Goal: Task Accomplishment & Management: Complete application form

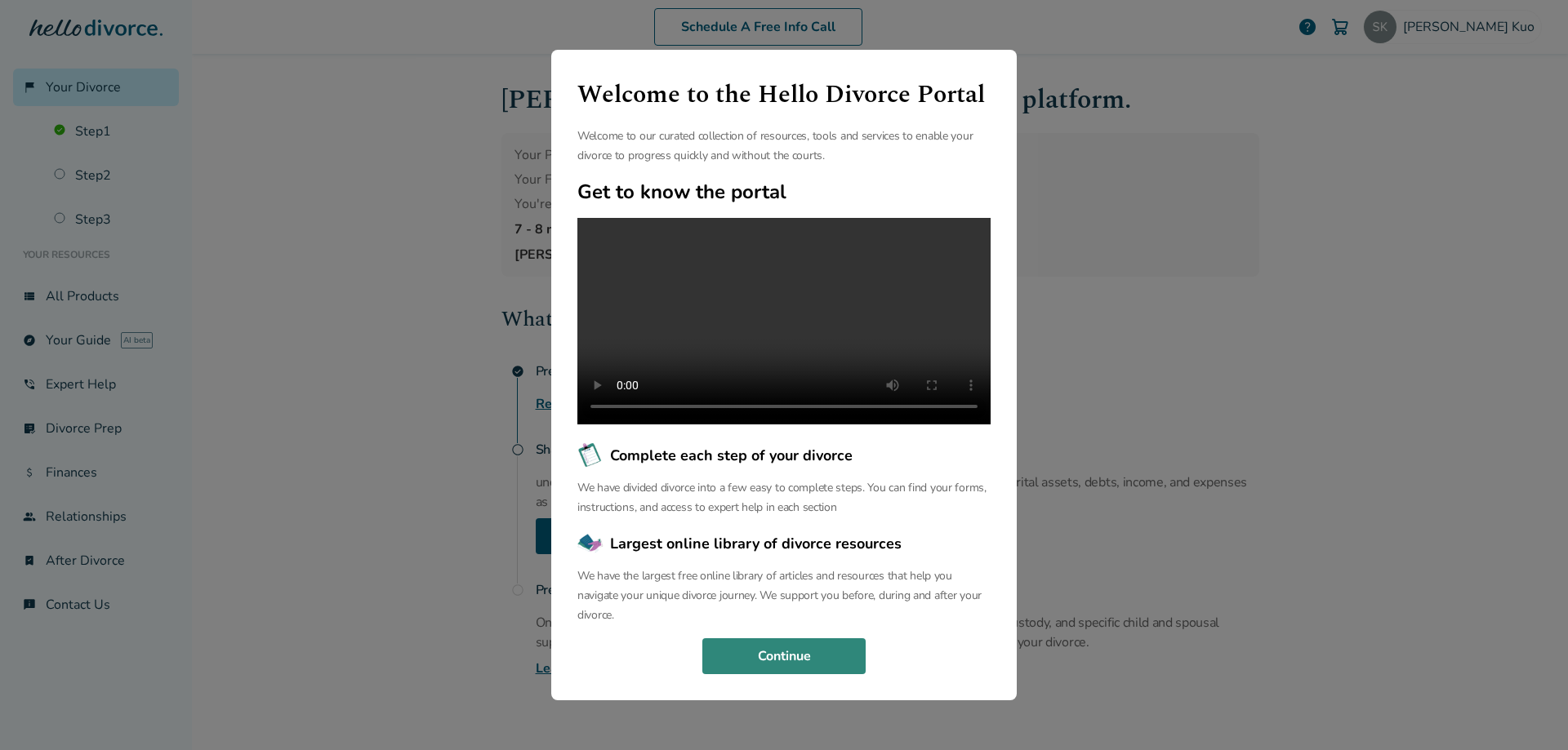
click at [810, 674] on button "Continue" at bounding box center [783, 656] width 163 height 36
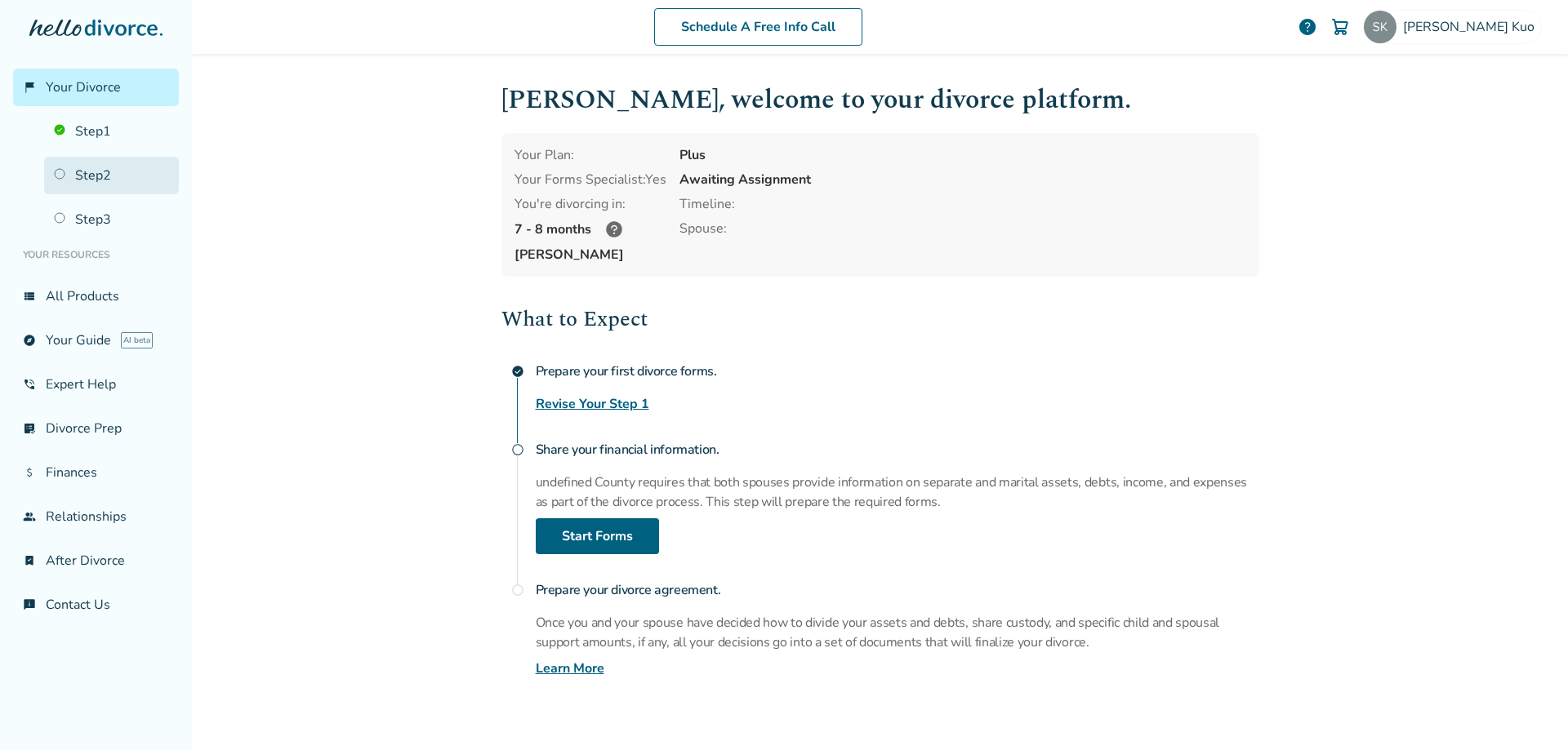
click at [96, 174] on link "Step 2" at bounding box center [112, 176] width 134 height 38
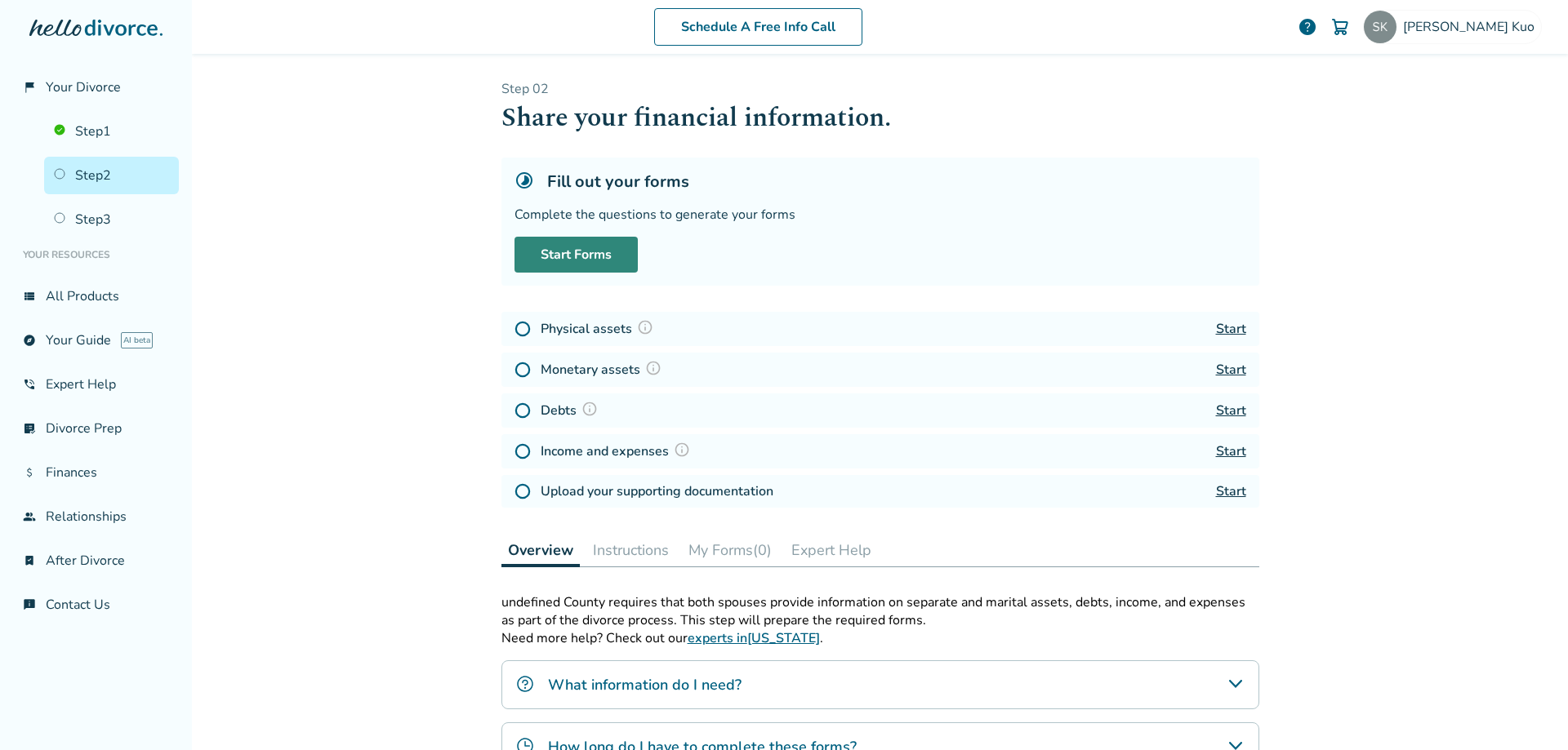
click at [547, 246] on link "Start Forms" at bounding box center [575, 255] width 124 height 36
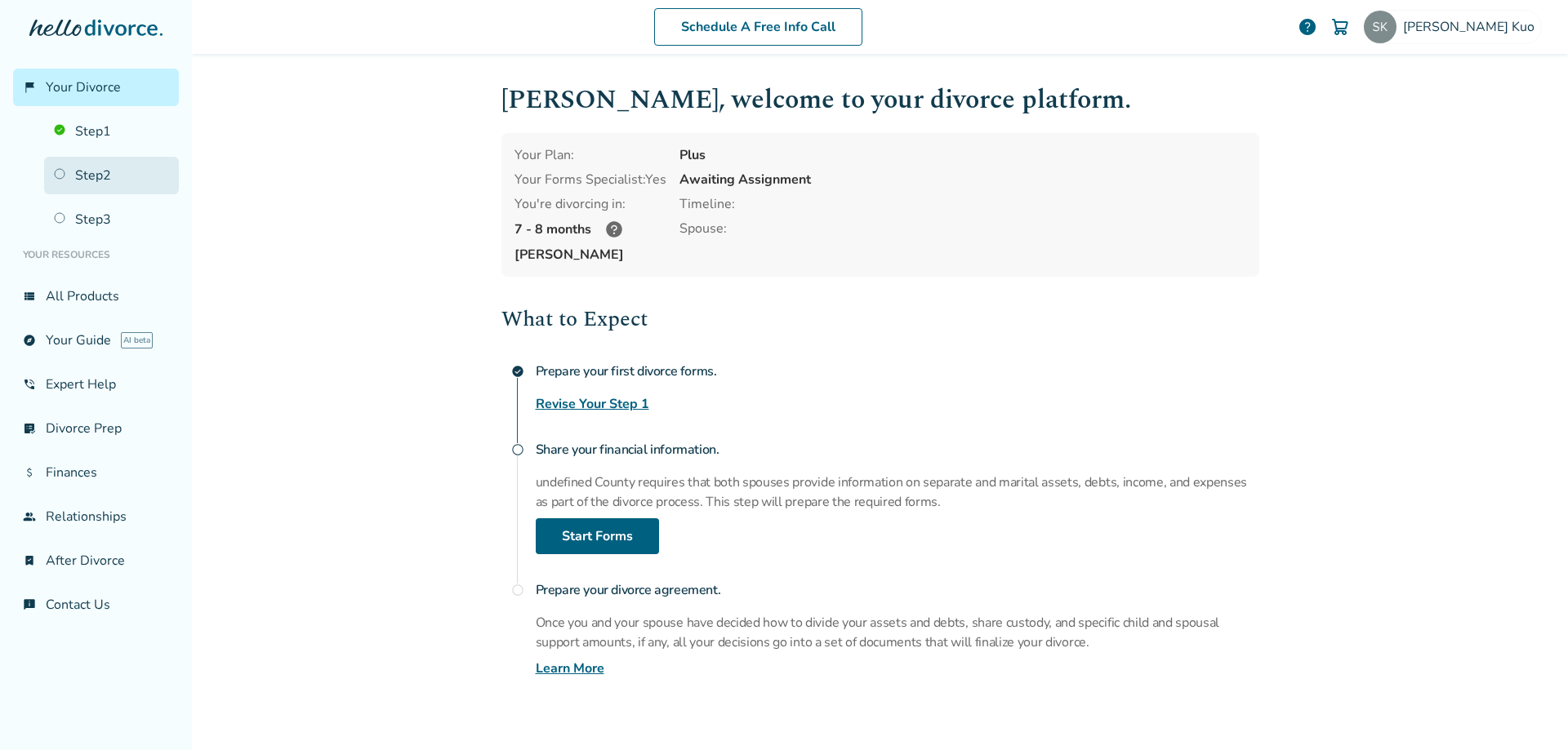
click at [97, 181] on link "Step 2" at bounding box center [112, 176] width 134 height 38
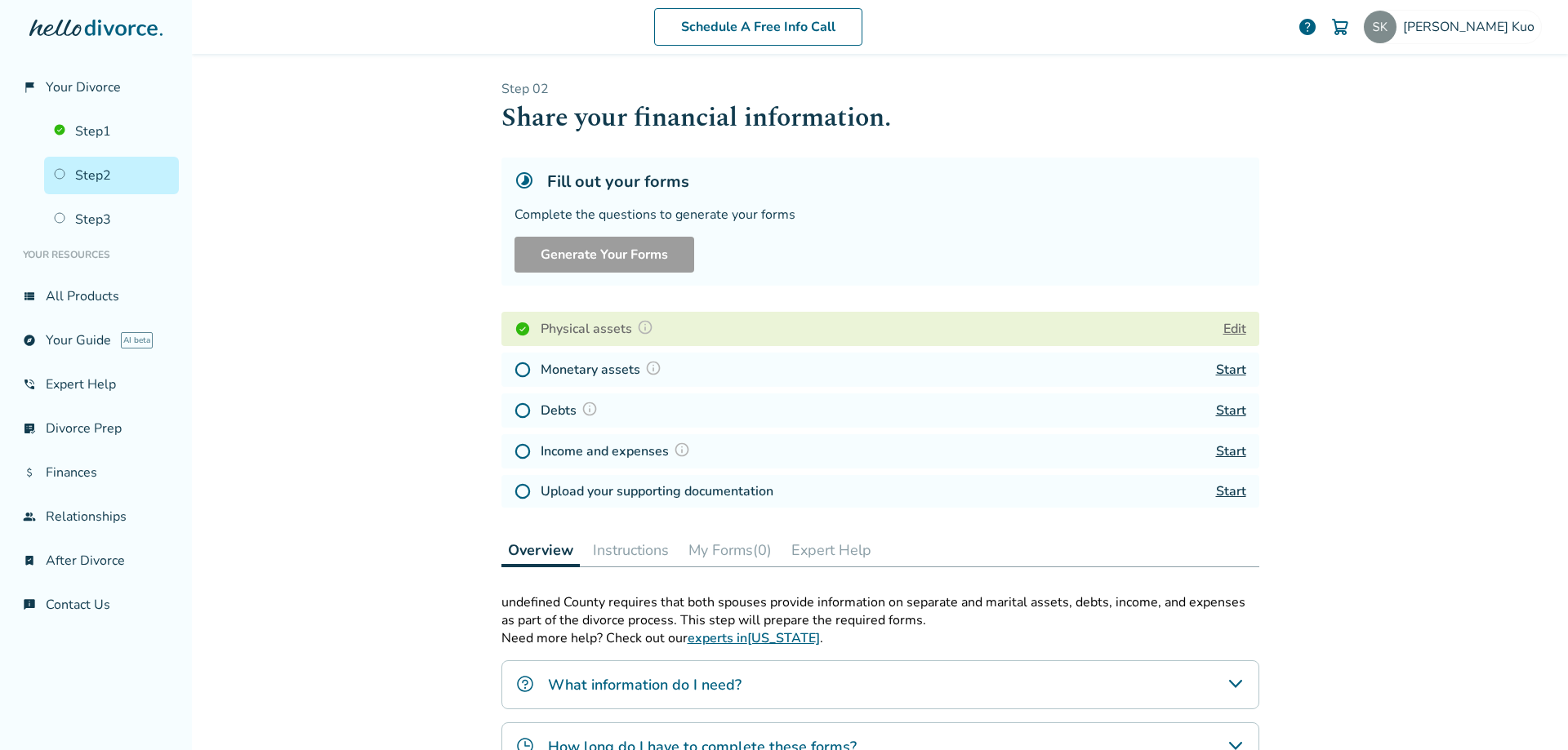
click at [1232, 366] on link "Start" at bounding box center [1231, 370] width 31 height 18
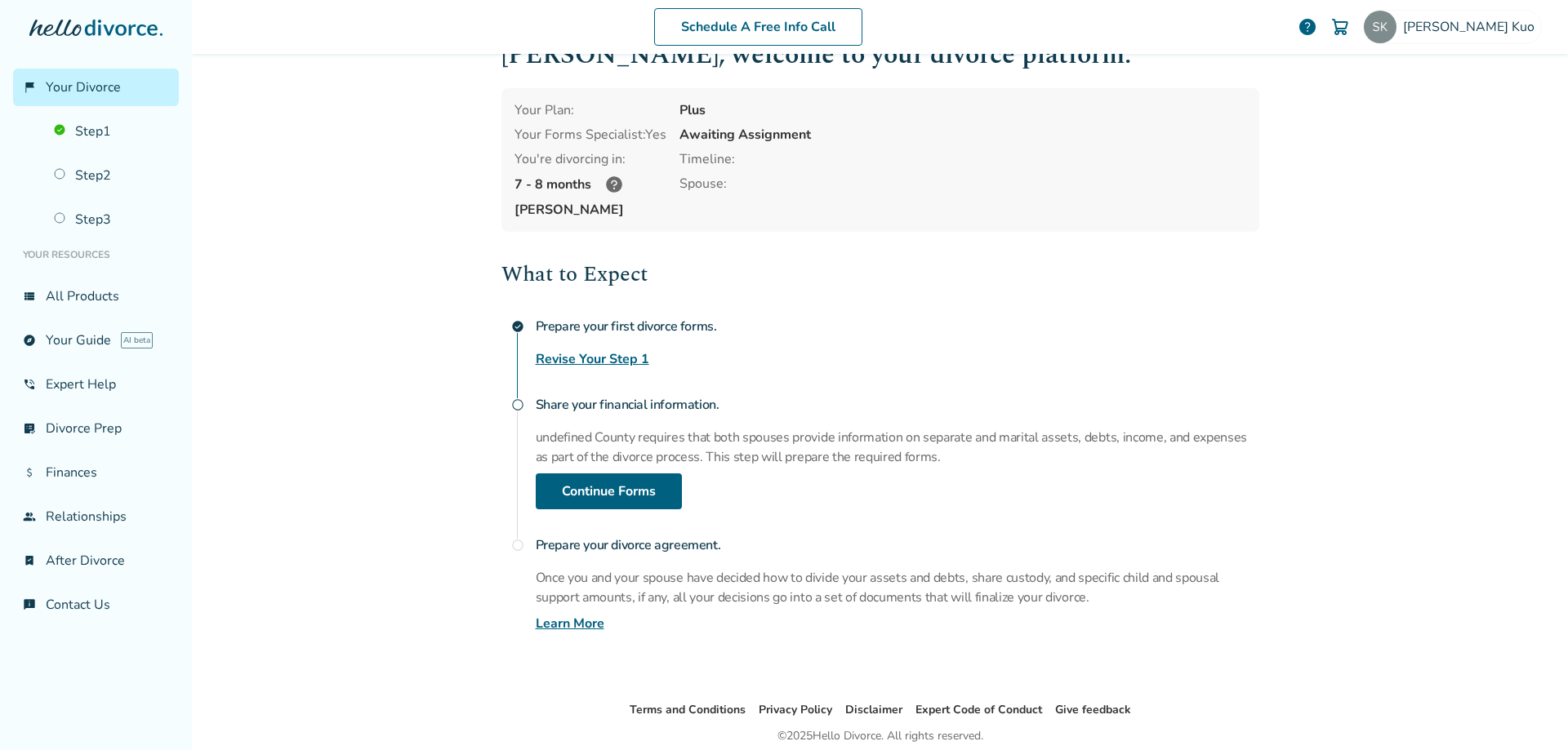
scroll to position [110, 0]
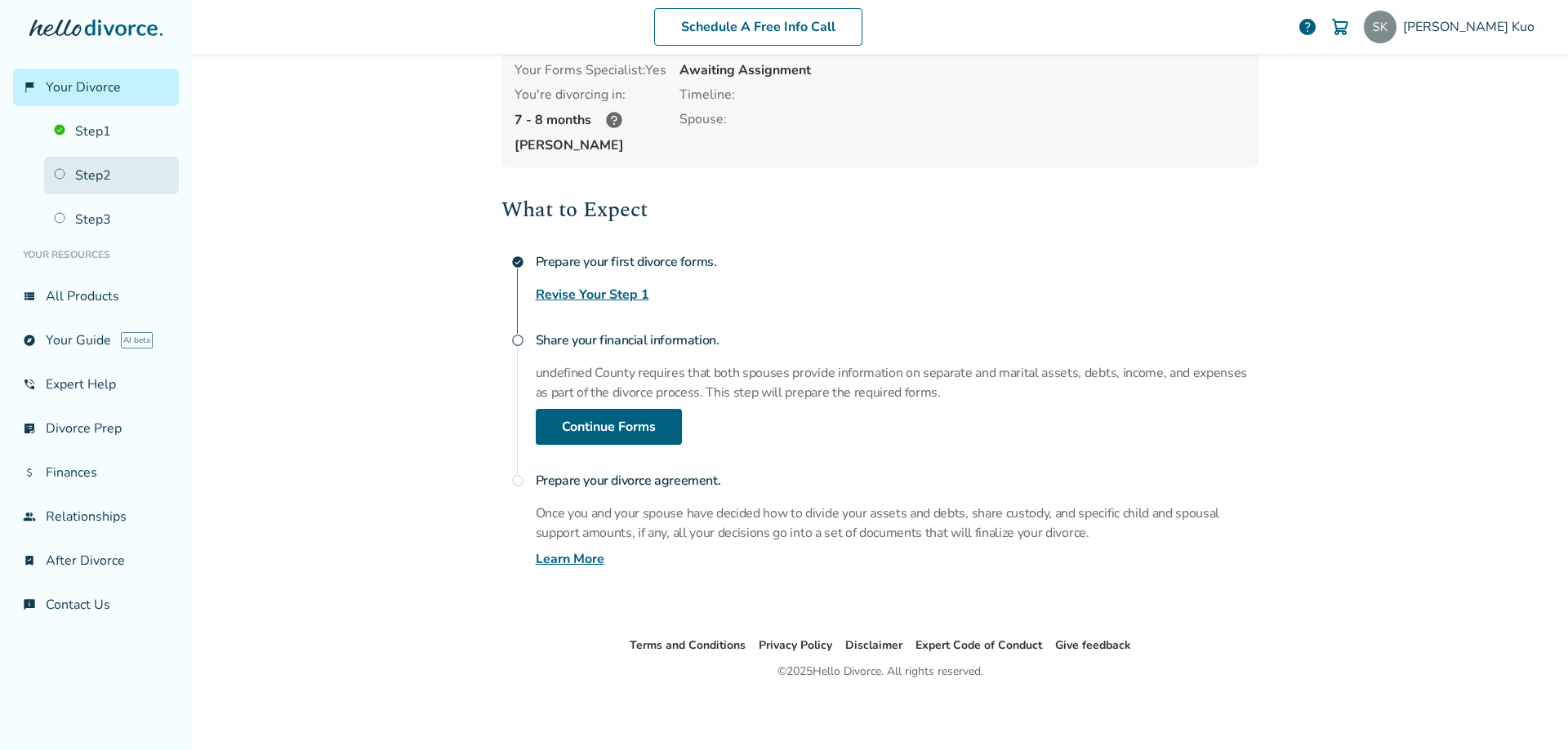
click at [89, 170] on link "Step 2" at bounding box center [112, 176] width 134 height 38
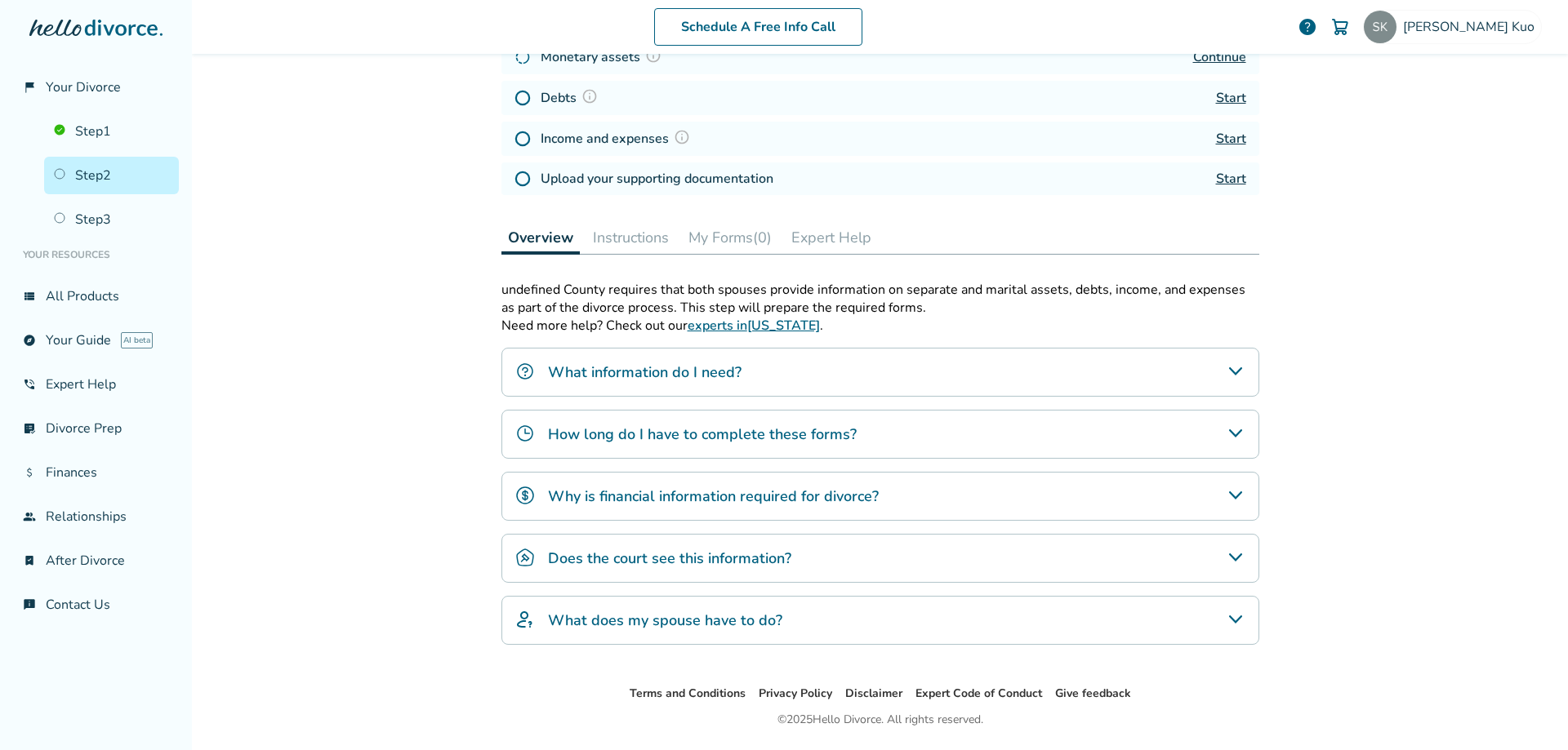
scroll to position [361, 0]
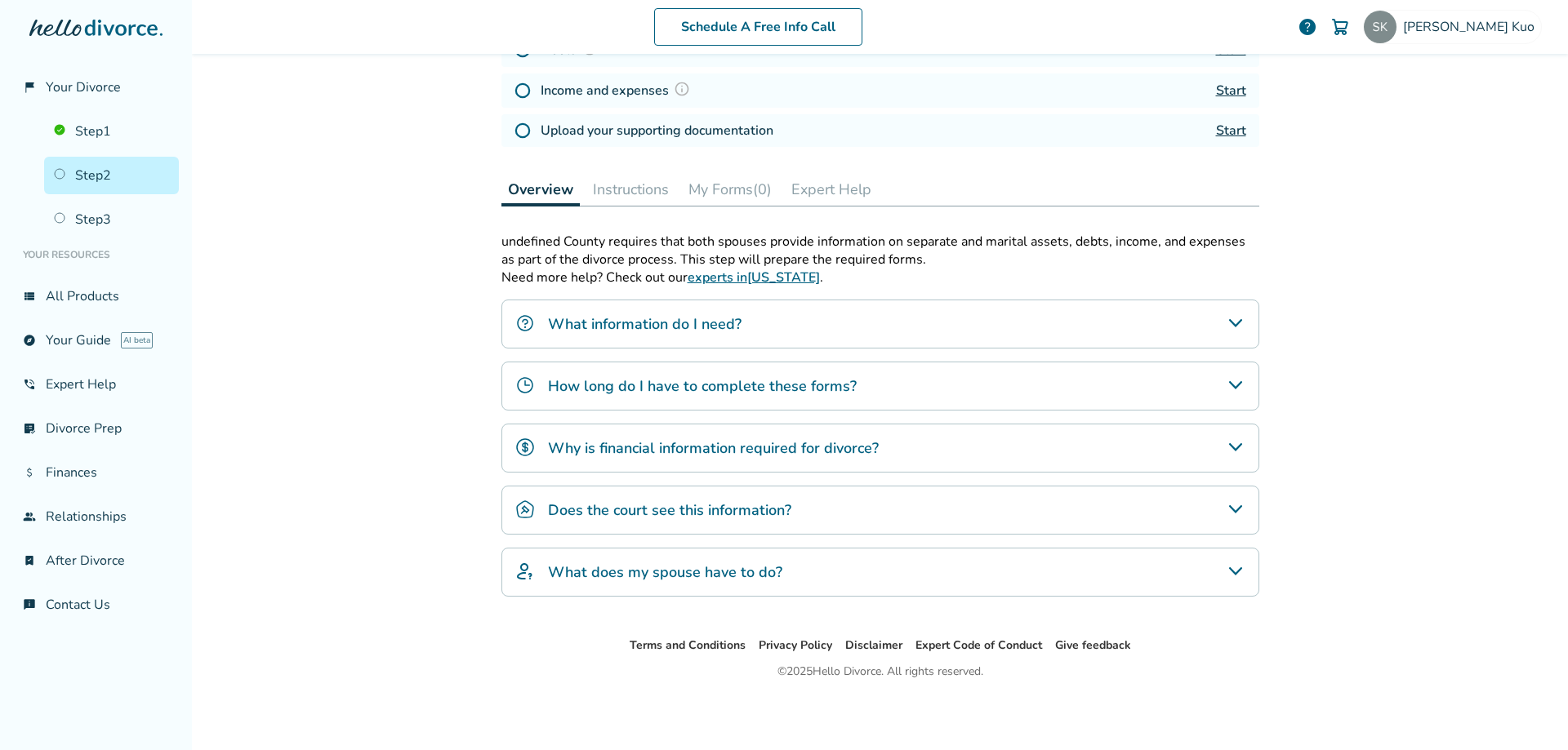
click at [1138, 384] on div "How long do I have to complete these forms?" at bounding box center [880, 386] width 757 height 49
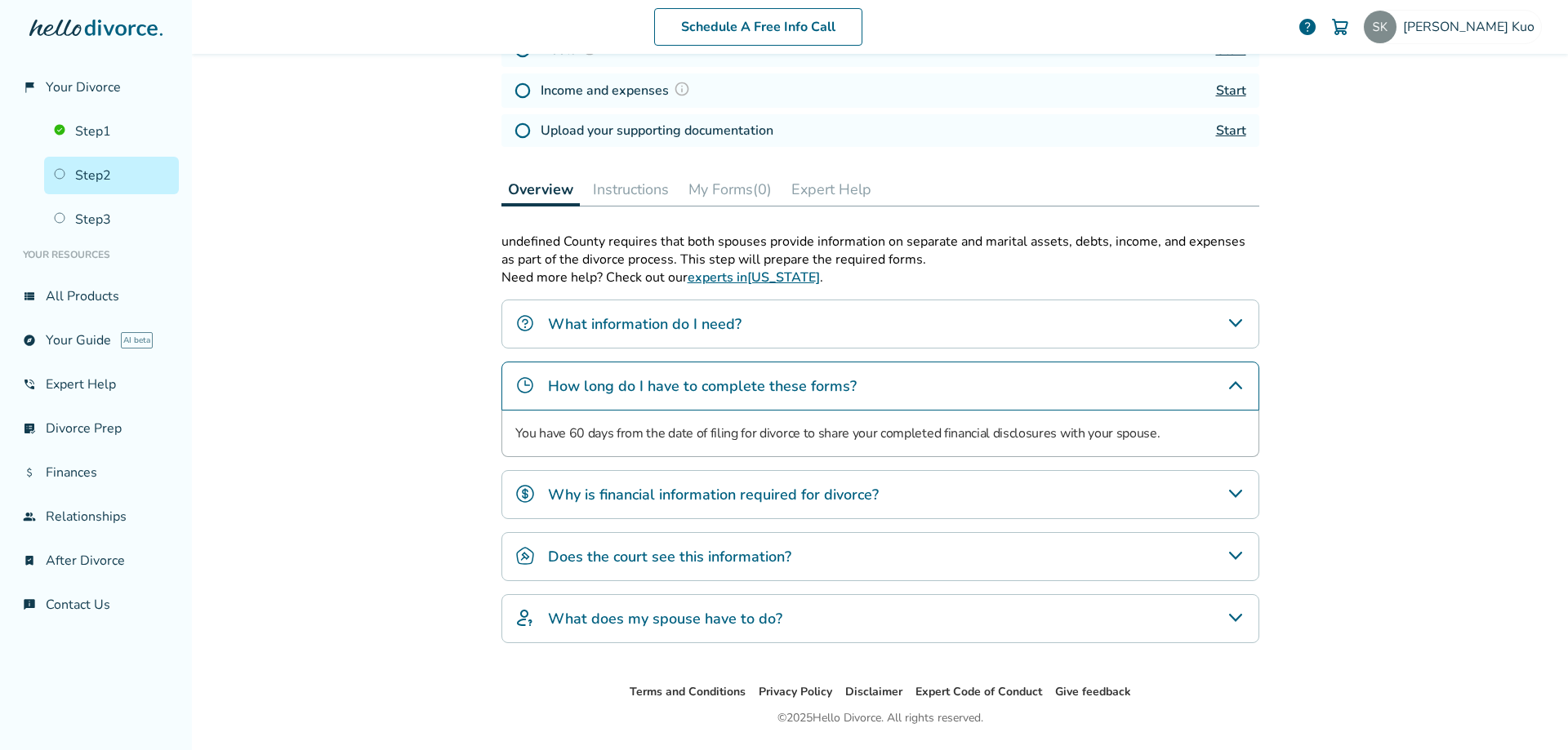
click at [1120, 320] on div "What information do I need?" at bounding box center [880, 324] width 757 height 49
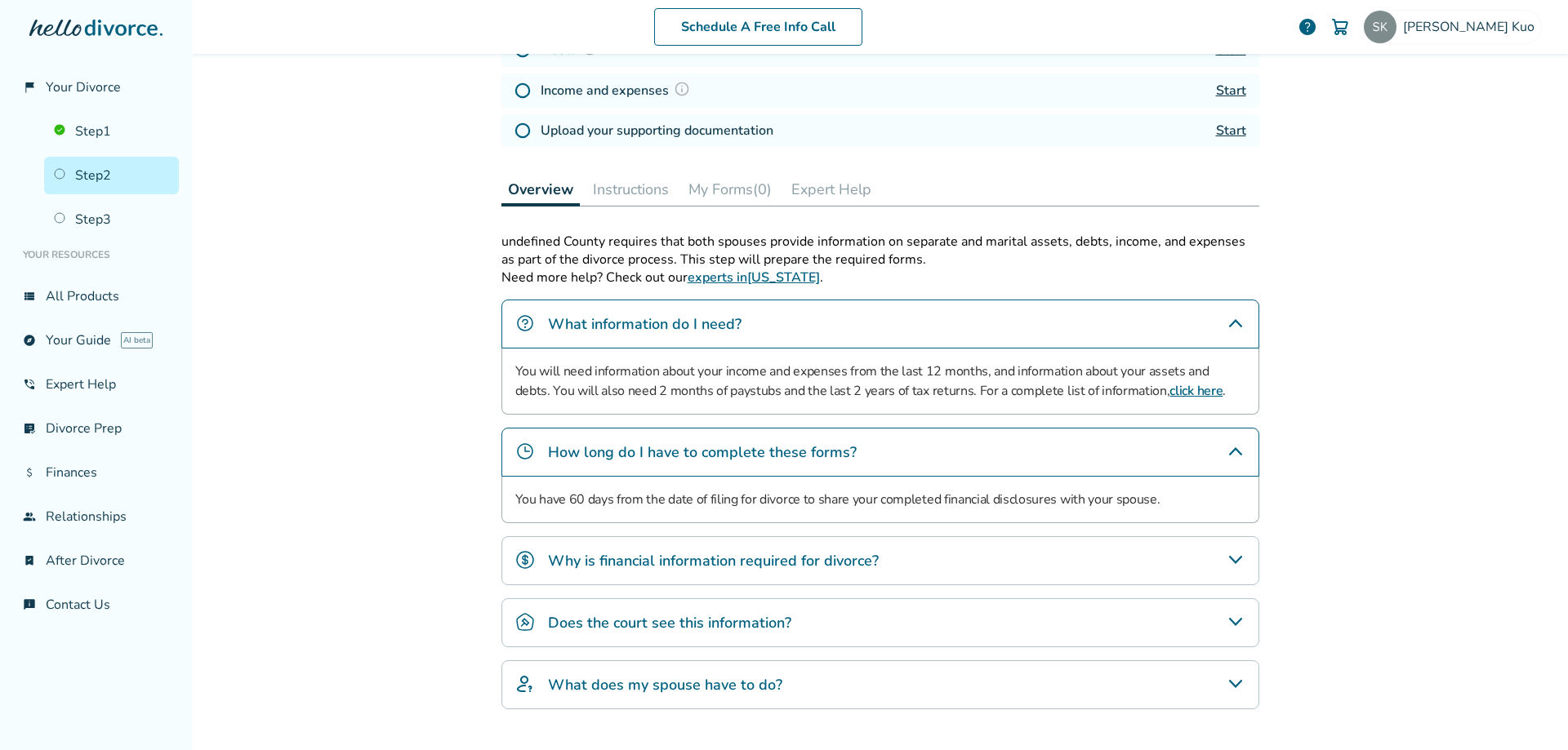
click at [1170, 388] on link "click here" at bounding box center [1196, 391] width 53 height 18
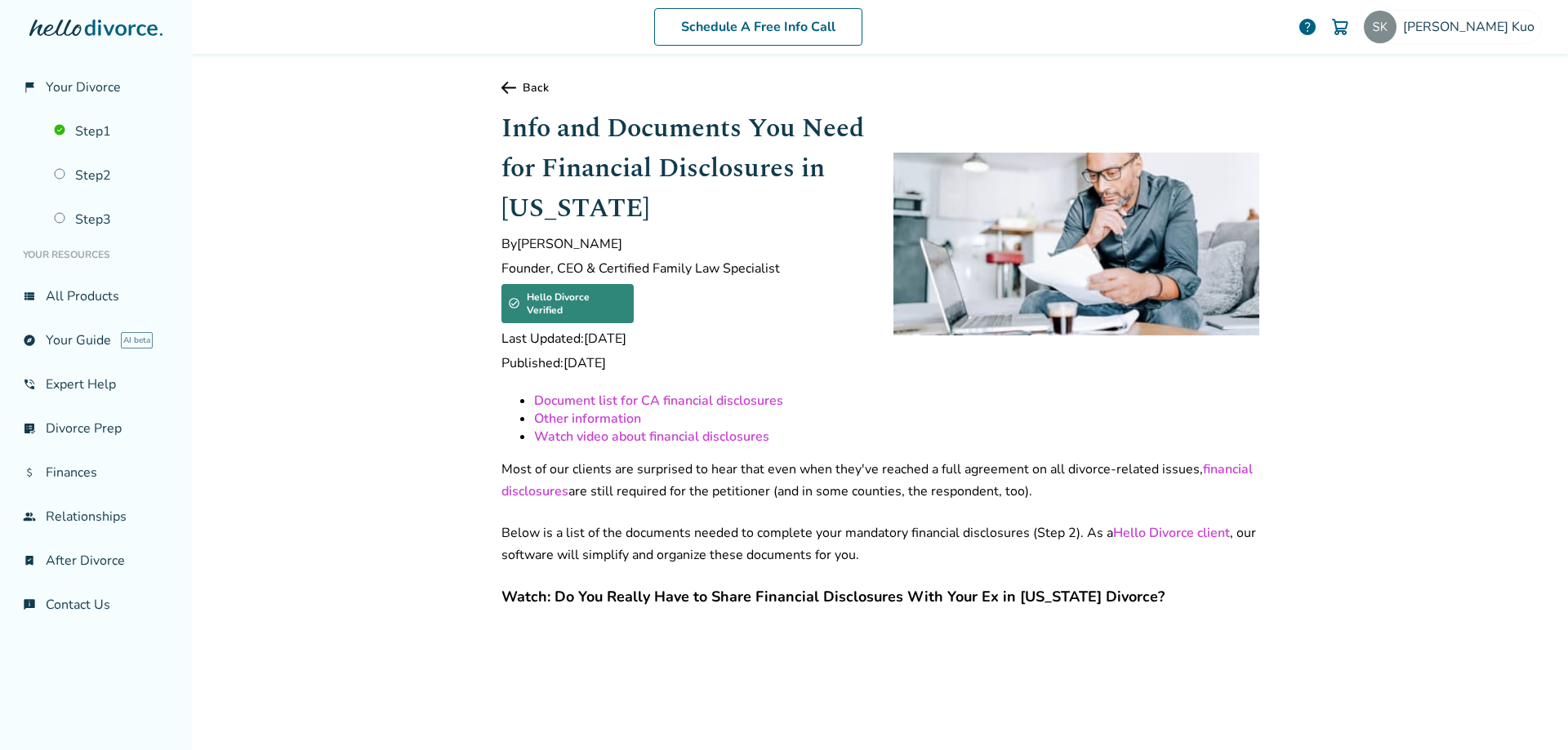
click at [723, 391] on link "Document list for CA financial disclosures" at bounding box center [658, 400] width 249 height 18
click at [1516, 22] on span "[PERSON_NAME]" at bounding box center [1472, 27] width 138 height 18
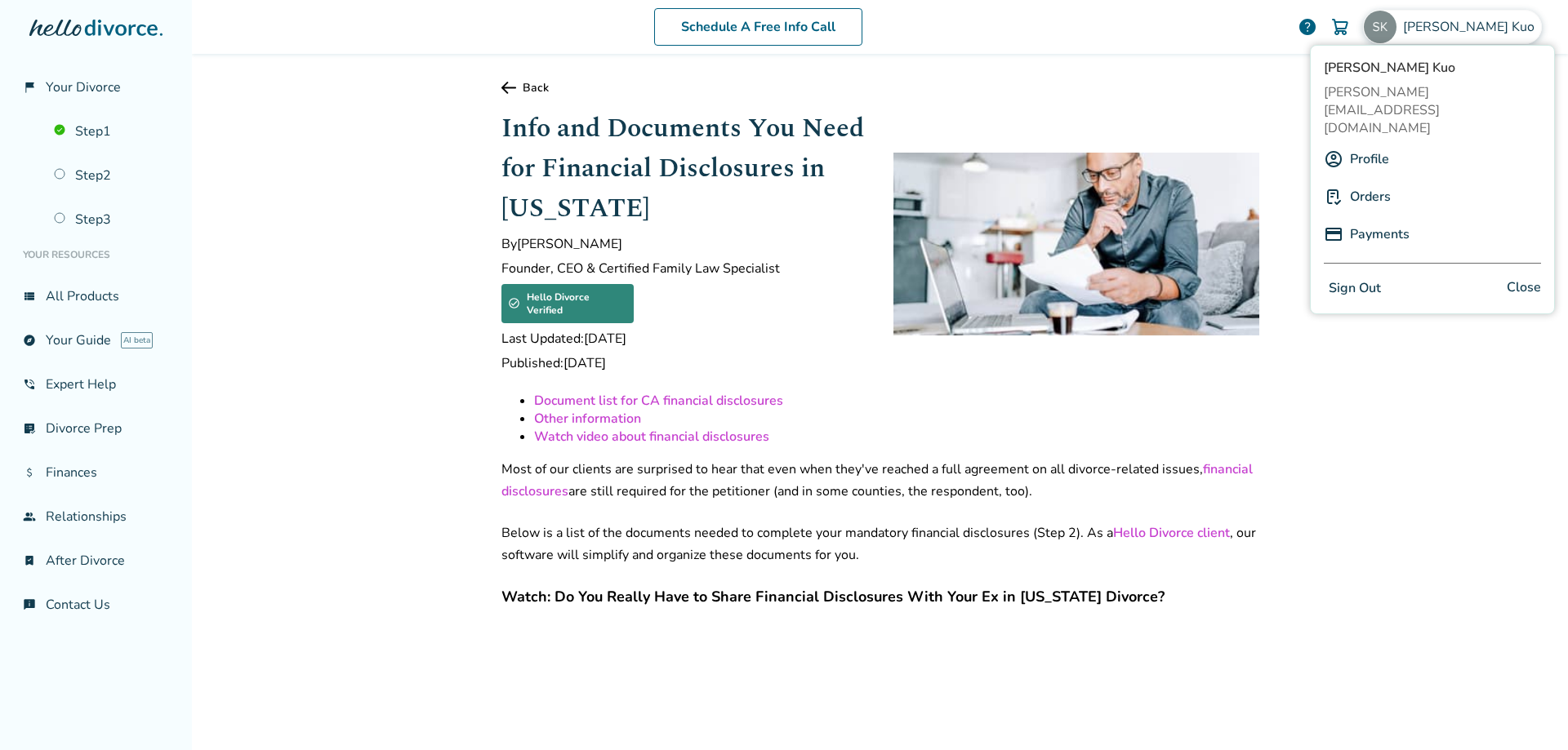
drag, startPoint x: 1358, startPoint y: 255, endPoint x: 1278, endPoint y: 220, distance: 87.3
click at [1358, 277] on button "Sign Out" at bounding box center [1354, 289] width 62 height 24
